Goal: Answer question/provide support: Share knowledge or assist other users

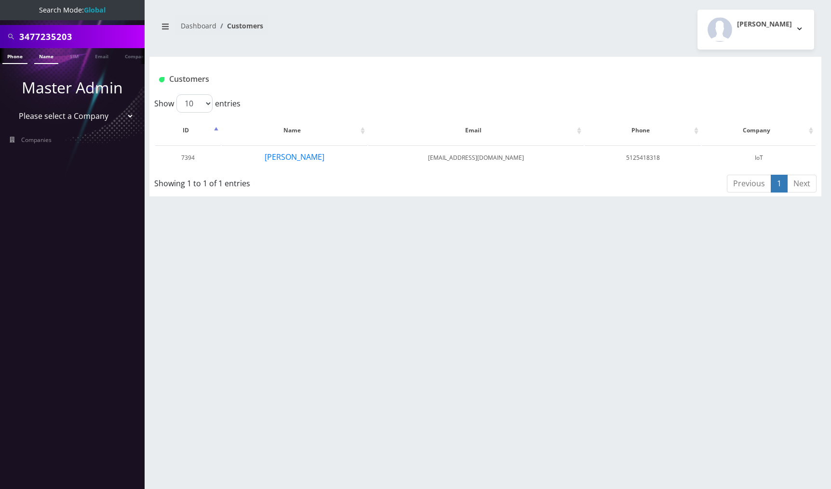
type input "3477235203"
click at [18, 57] on link "Phone" at bounding box center [14, 56] width 25 height 16
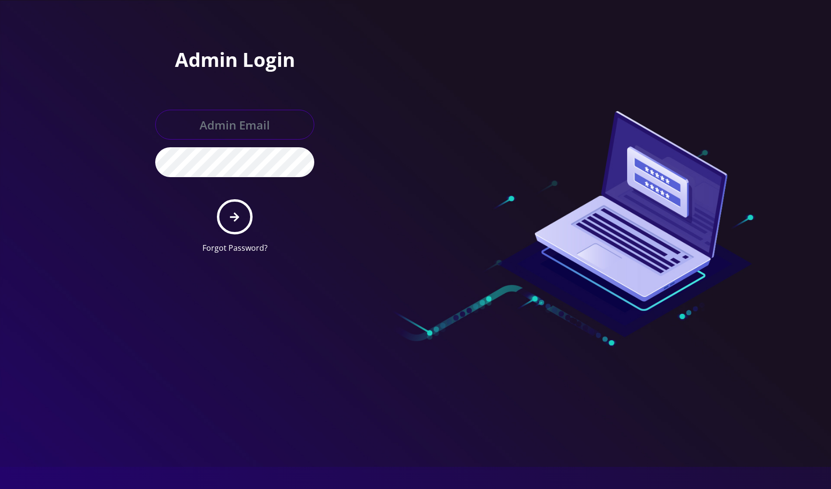
type input "[EMAIL_ADDRESS][DOMAIN_NAME]"
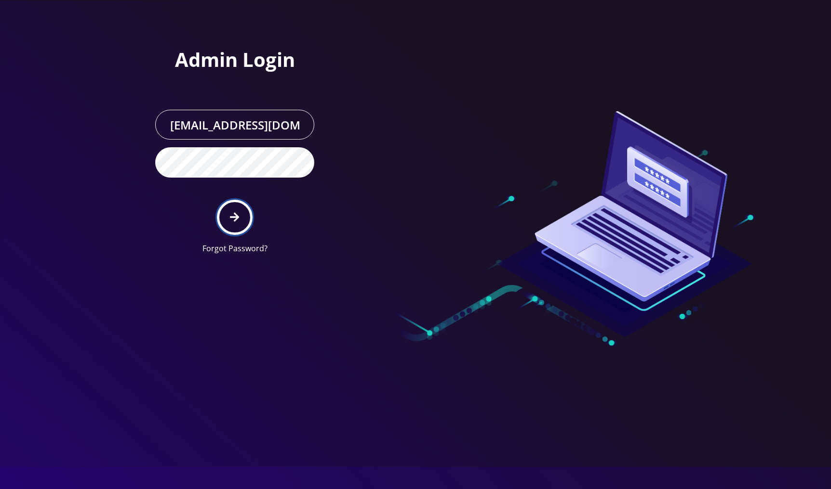
click at [228, 217] on button "submit" at bounding box center [234, 217] width 35 height 35
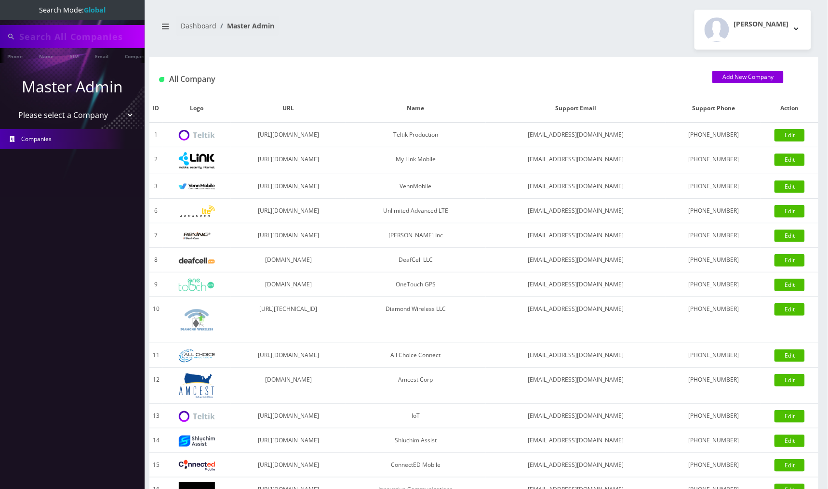
click at [29, 42] on input "text" at bounding box center [80, 36] width 123 height 18
paste input "3477235203"
paste input "text"
type input "3477235203"
click at [8, 65] on ul "Master Admin Please select a Company Teltik Production My Link Mobile VennMobil…" at bounding box center [72, 113] width 145 height 98
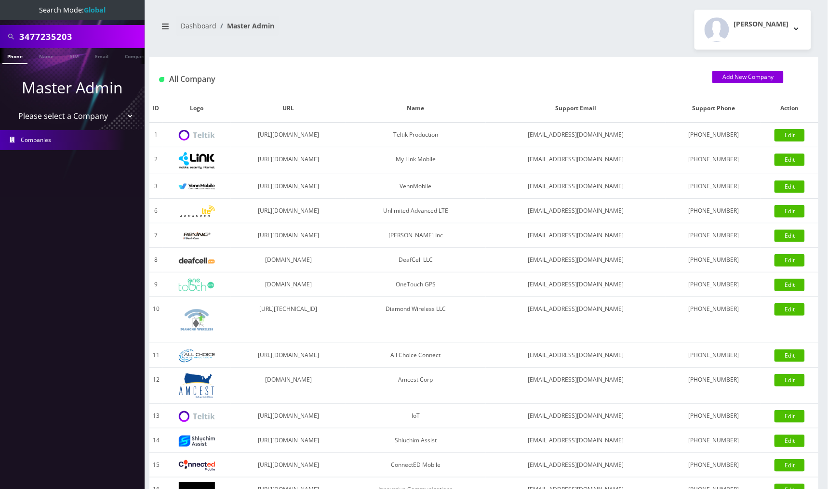
click at [18, 55] on link "Phone" at bounding box center [14, 56] width 25 height 16
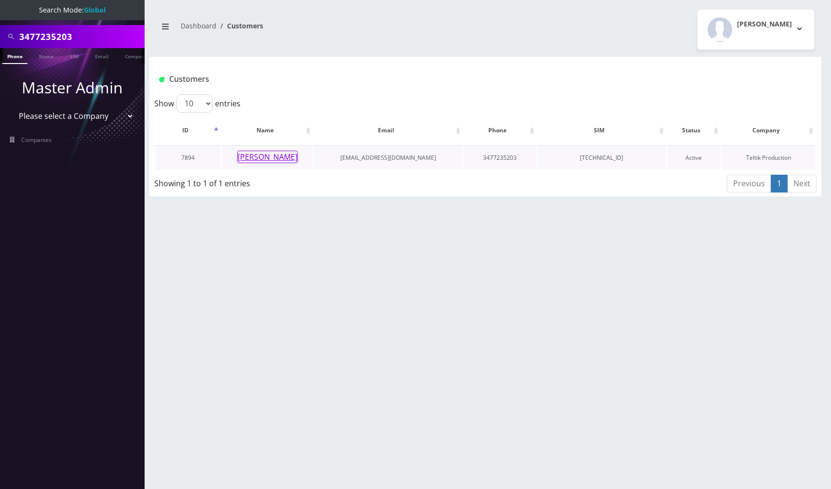
click at [264, 158] on button "chaim eisen" at bounding box center [267, 157] width 61 height 13
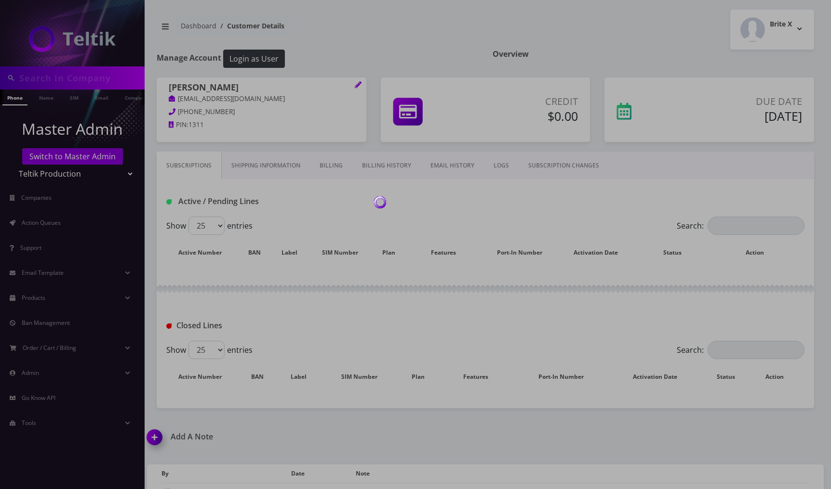
type input "3477235203"
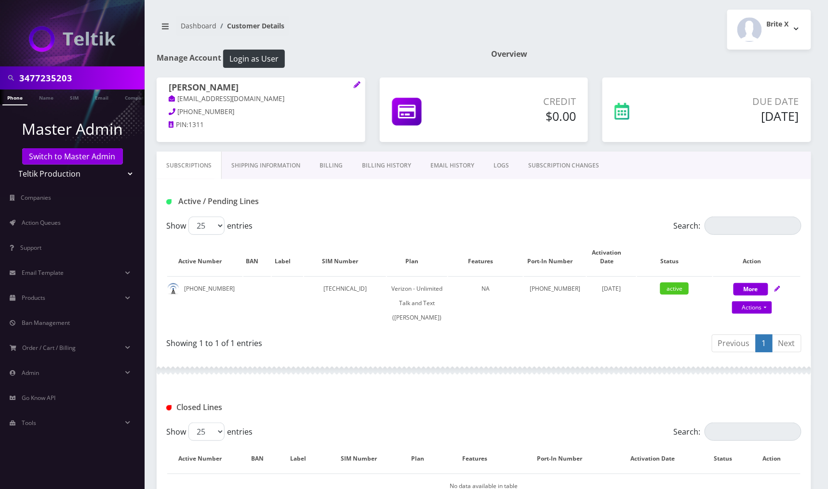
click at [401, 170] on link "Billing History" at bounding box center [386, 166] width 68 height 28
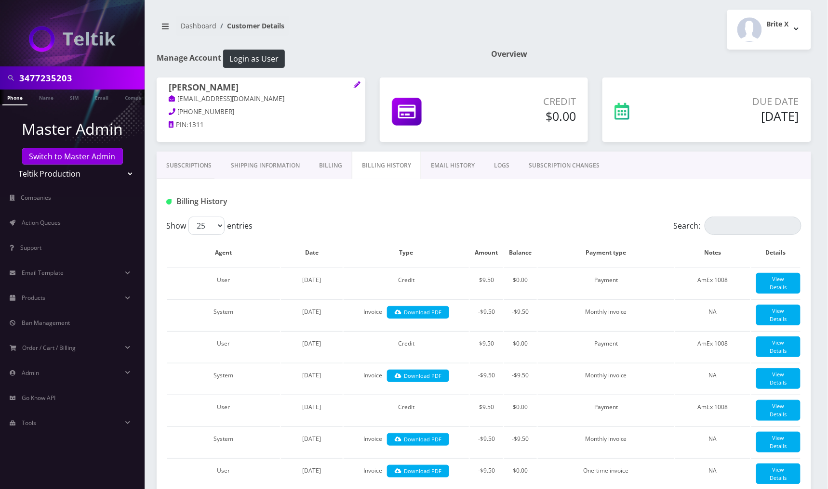
drag, startPoint x: 198, startPoint y: 165, endPoint x: 220, endPoint y: 156, distance: 22.9
click at [199, 165] on link "Subscriptions" at bounding box center [189, 166] width 65 height 28
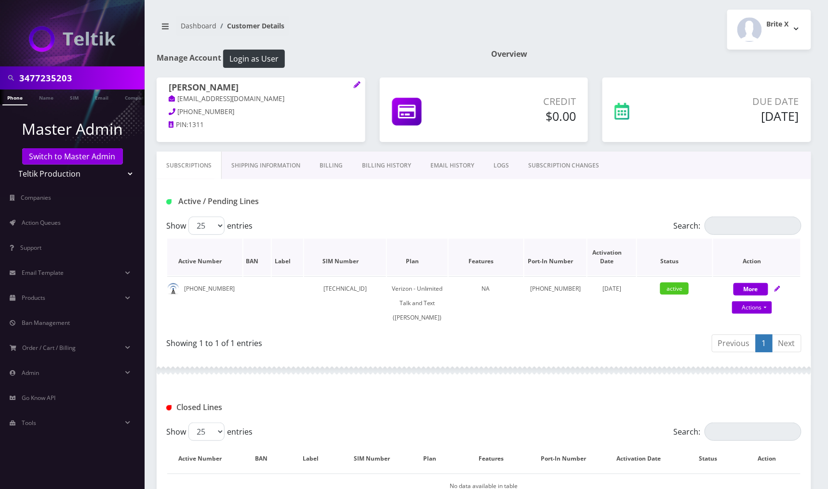
scroll to position [164, 0]
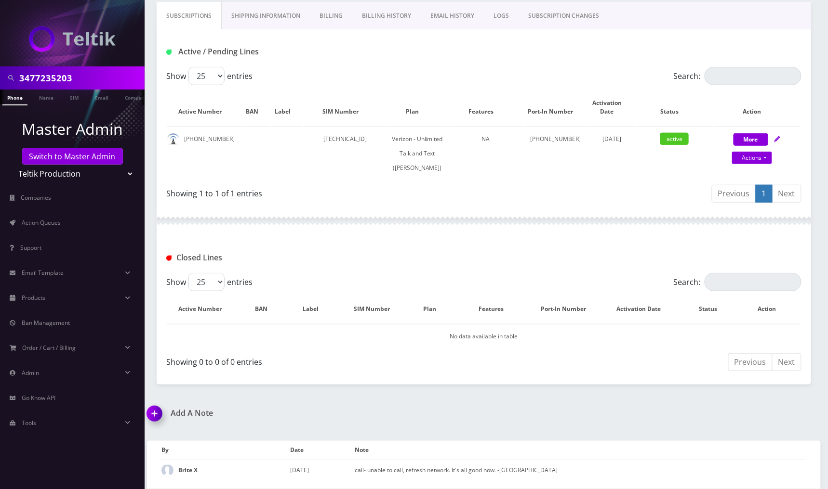
click at [157, 417] on img at bounding box center [156, 417] width 28 height 28
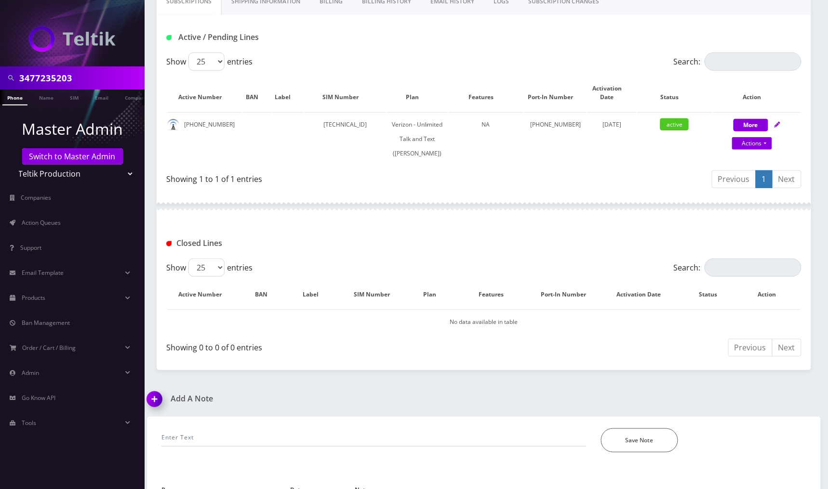
scroll to position [220, 0]
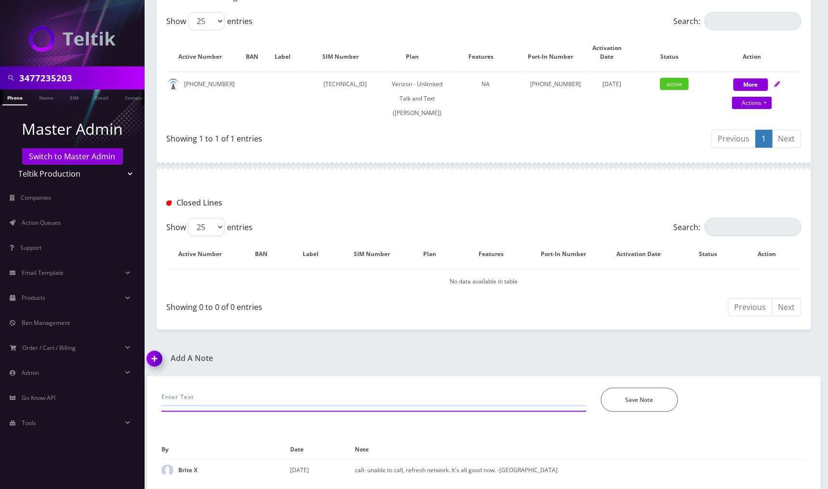
click at [228, 395] on input "text" at bounding box center [373, 397] width 425 height 18
type input "call-unable to make calls, add service plan. its all good now - [PERSON_NAME]"
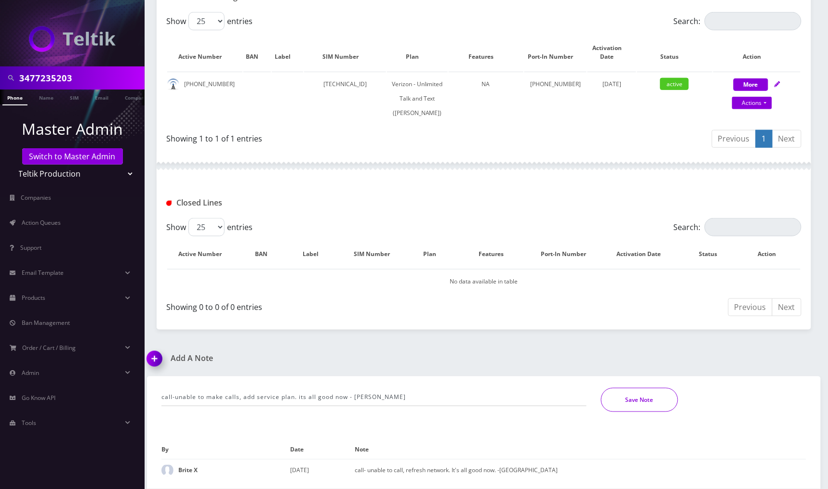
click at [638, 407] on button "Save Note" at bounding box center [639, 400] width 77 height 24
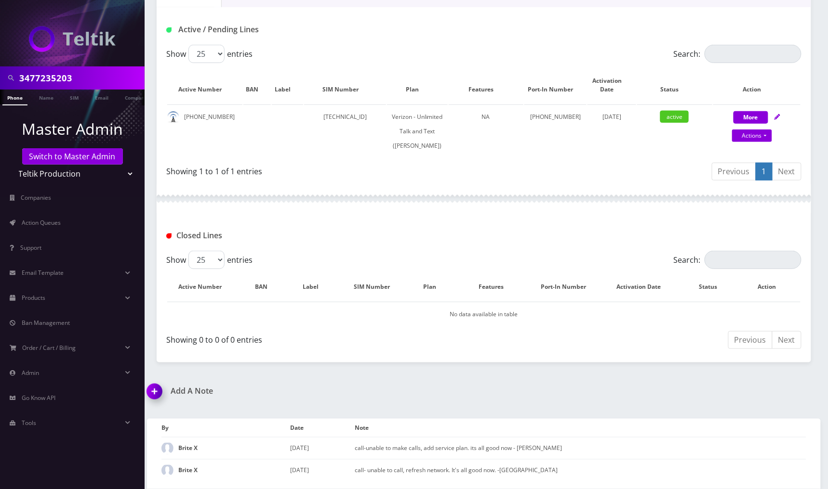
scroll to position [187, 0]
